Goal: Complete application form

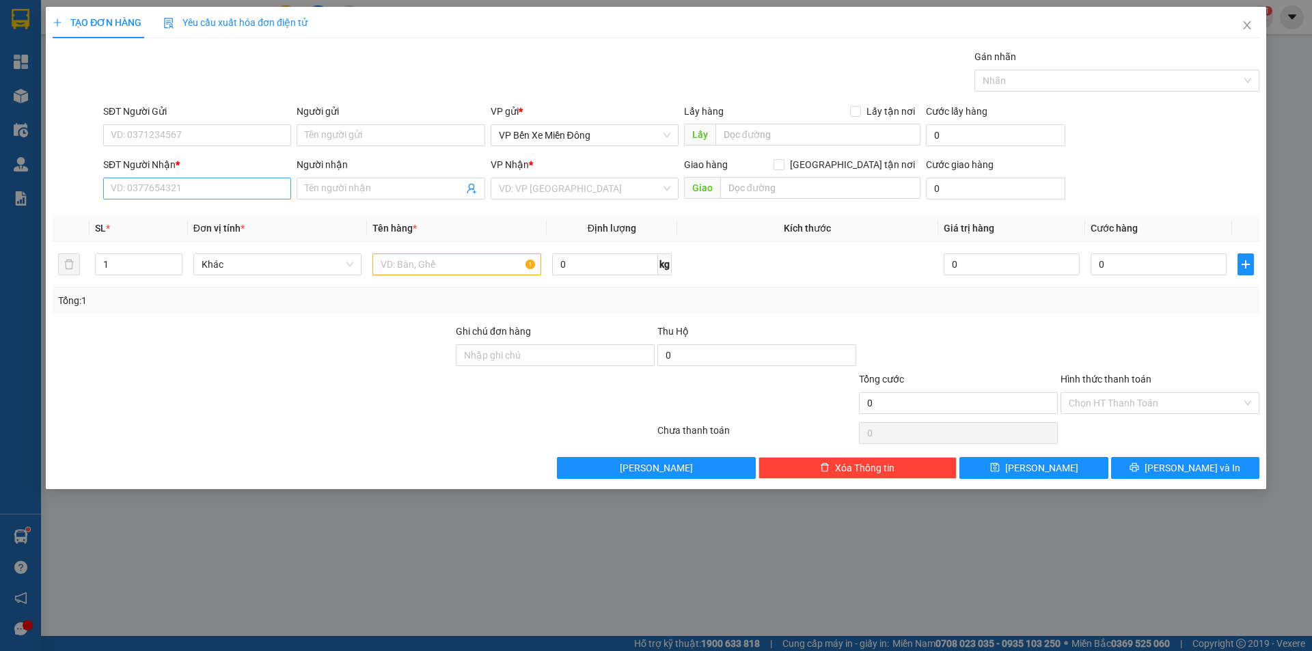
click at [236, 188] on input "SĐT Người Nhận *" at bounding box center [197, 189] width 188 height 22
click at [230, 217] on div "0393431514 - lâm" at bounding box center [197, 215] width 172 height 15
type input "0393431514"
type input "lâm"
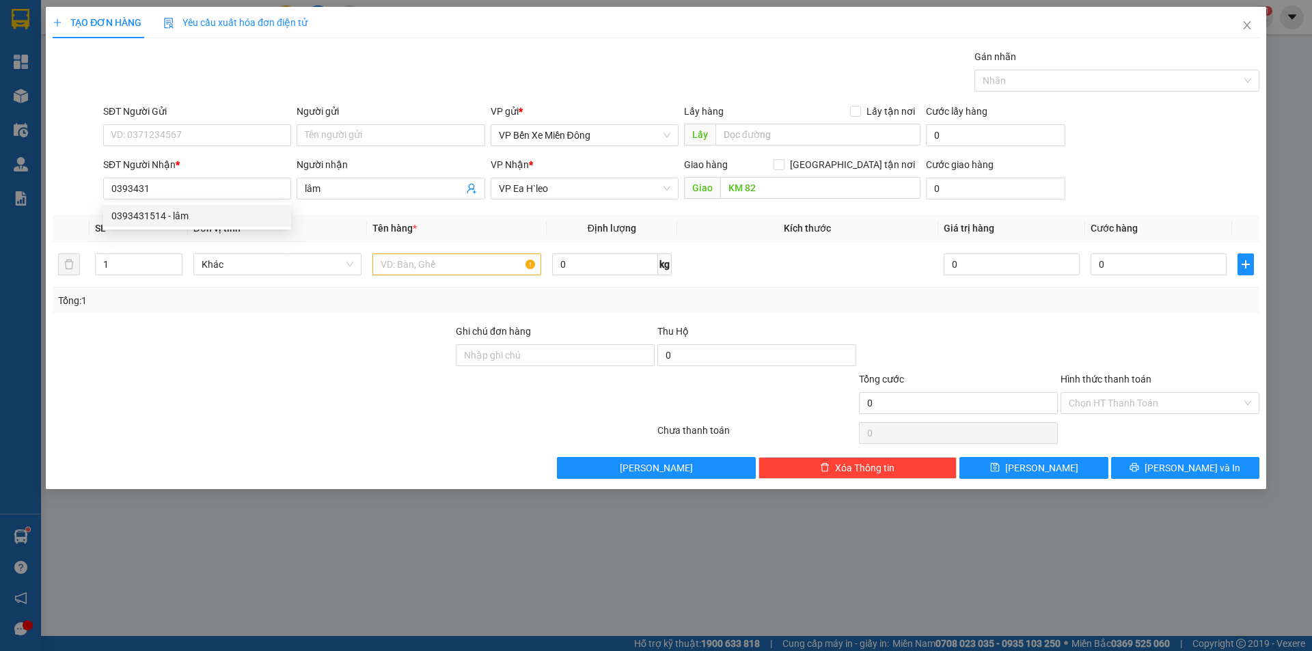
type input "KM 82"
type input "0393431514"
click at [394, 256] on input "text" at bounding box center [456, 265] width 169 height 22
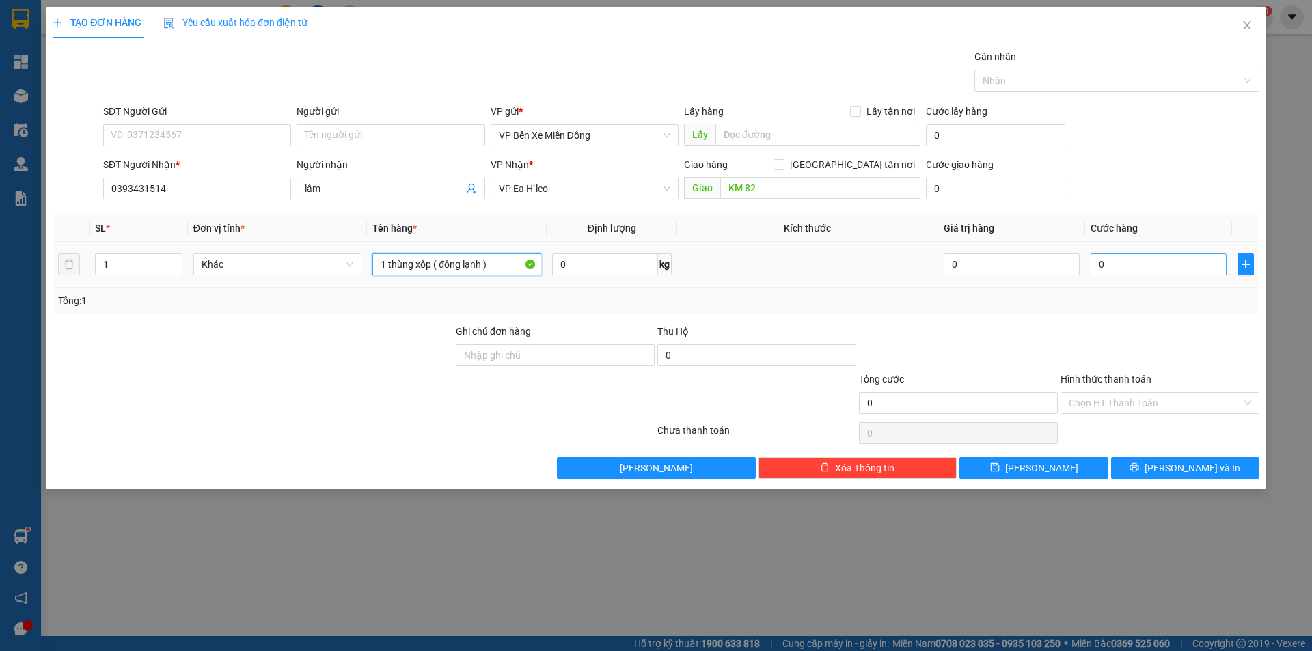
type input "1 thùng xốp ( đông lạnh )"
click at [1109, 267] on input "0" at bounding box center [1159, 265] width 136 height 22
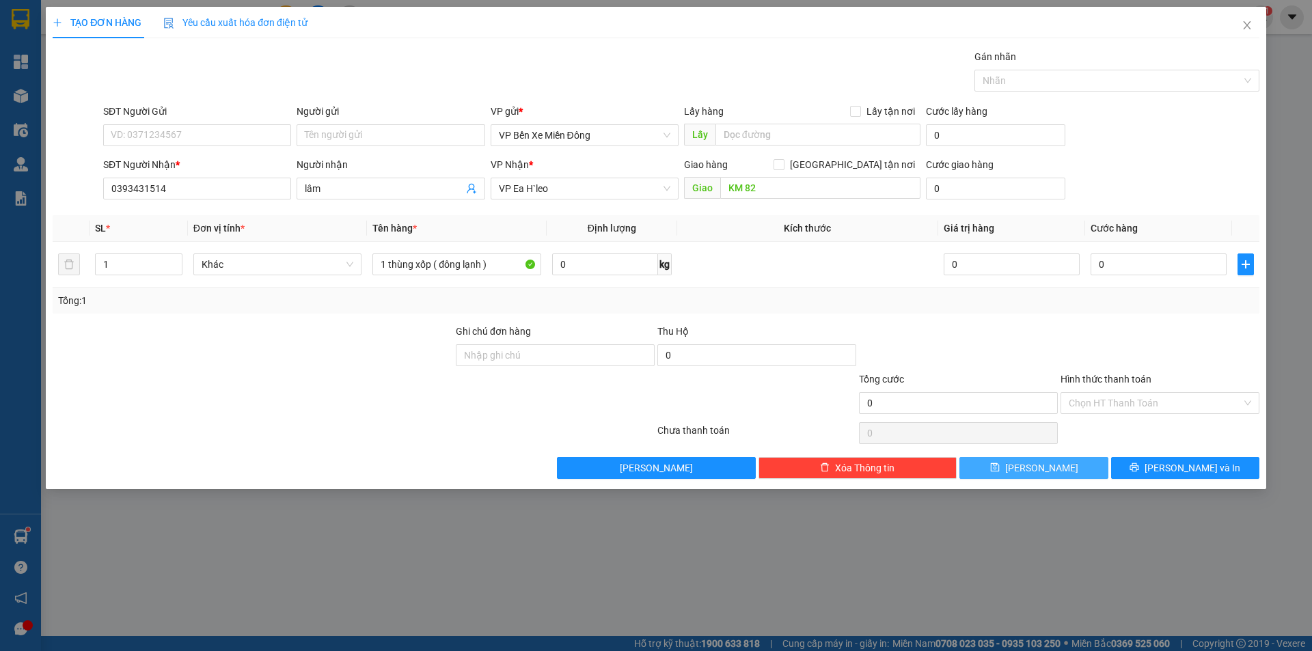
click at [1043, 467] on span "[PERSON_NAME]" at bounding box center [1041, 468] width 73 height 15
